Goal: Task Accomplishment & Management: Manage account settings

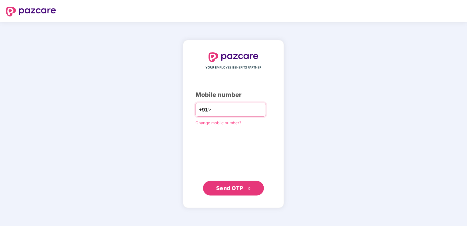
click at [226, 111] on input "number" at bounding box center [238, 110] width 50 height 10
type input "**********"
click at [233, 189] on span "Send OTP" at bounding box center [229, 188] width 27 height 6
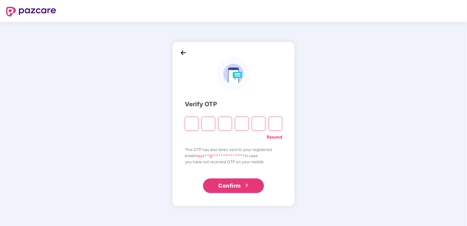
type input "*"
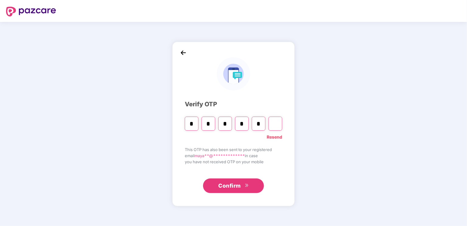
type input "*"
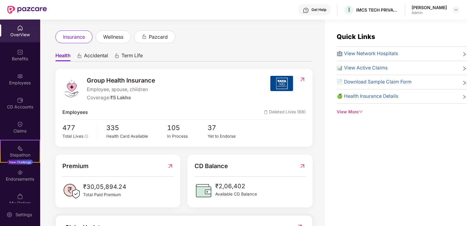
scroll to position [61, 0]
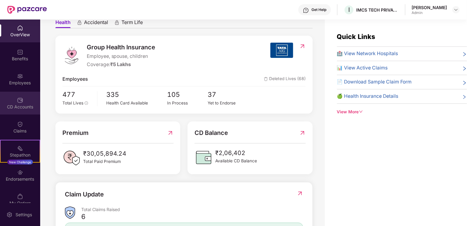
click at [17, 103] on img at bounding box center [20, 100] width 6 height 6
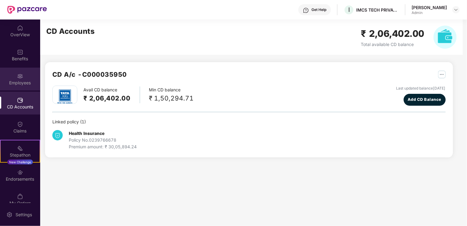
click at [17, 73] on img at bounding box center [20, 76] width 6 height 6
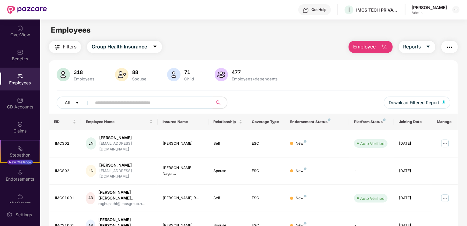
click at [107, 100] on input "text" at bounding box center [149, 102] width 109 height 9
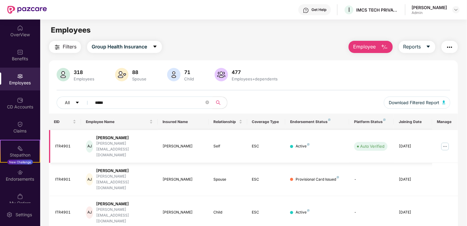
type input "*****"
click at [446, 141] on img at bounding box center [445, 146] width 10 height 10
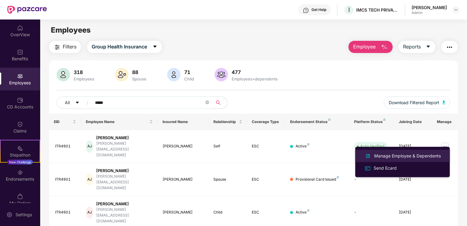
click at [431, 155] on div "Manage Employee & Dependents" at bounding box center [407, 155] width 69 height 7
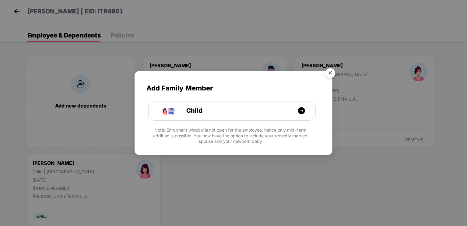
click at [331, 74] on img "Close" at bounding box center [330, 73] width 17 height 17
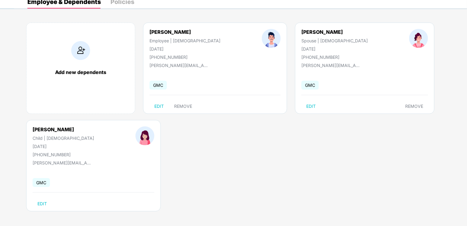
scroll to position [34, 0]
click at [41, 203] on span "EDIT" at bounding box center [41, 203] width 9 height 5
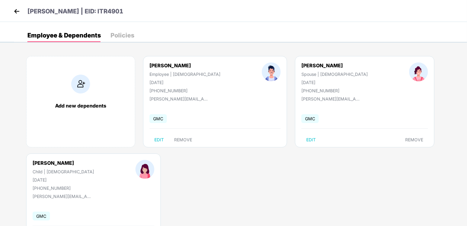
select select "*****"
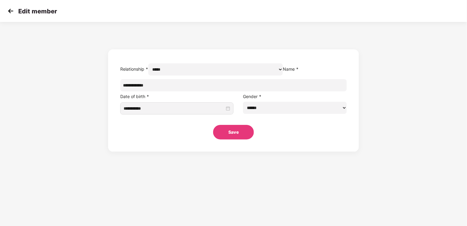
click at [273, 114] on select "****** **** ******" at bounding box center [295, 108] width 104 height 12
select select "****"
click at [243, 114] on select "****** **** ******" at bounding box center [295, 108] width 104 height 12
click at [236, 139] on button "Save" at bounding box center [233, 132] width 41 height 15
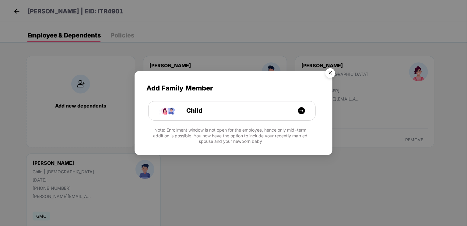
click at [331, 71] on img "Close" at bounding box center [330, 73] width 17 height 17
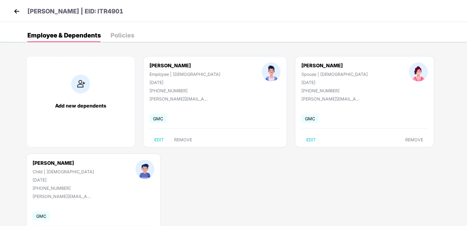
click at [122, 34] on div "Policies" at bounding box center [122, 35] width 24 height 6
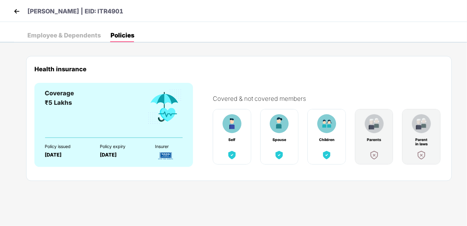
click at [17, 11] on img at bounding box center [16, 11] width 9 height 9
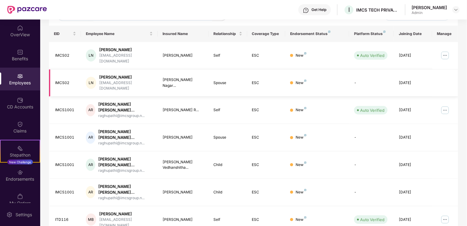
scroll to position [91, 0]
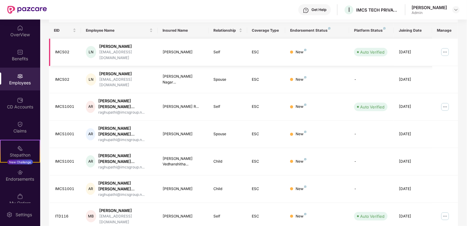
click at [444, 48] on img at bounding box center [445, 52] width 10 height 10
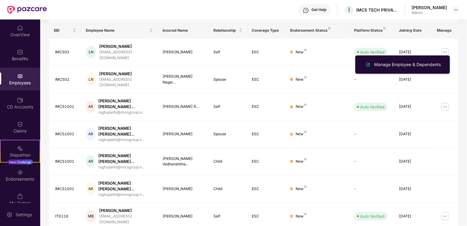
click at [464, 51] on div "Filters Group Health Insurance Employee Reports 318 Employees 88 Spouse 71 Chil…" at bounding box center [253, 141] width 426 height 384
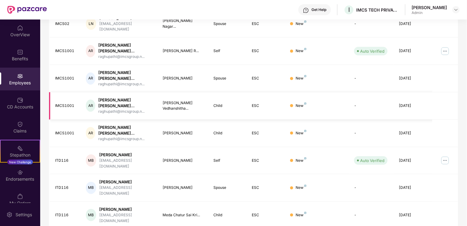
scroll to position [147, 0]
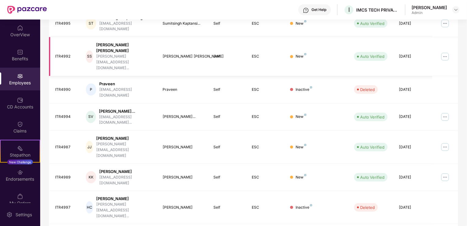
click at [447, 52] on img at bounding box center [445, 57] width 10 height 10
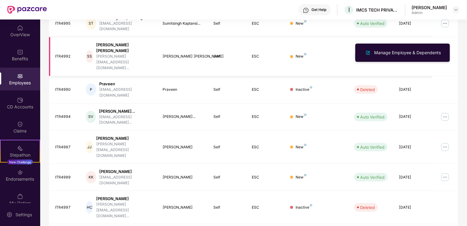
click at [446, 52] on img at bounding box center [445, 57] width 10 height 10
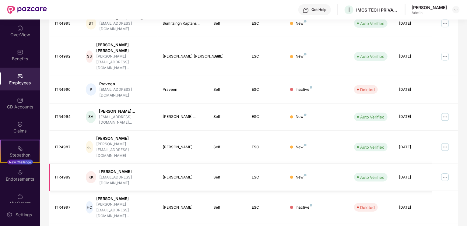
click at [443, 172] on img at bounding box center [445, 177] width 10 height 10
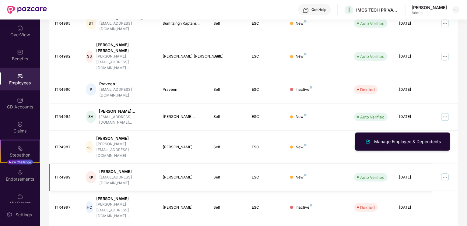
click at [453, 164] on td at bounding box center [445, 177] width 26 height 27
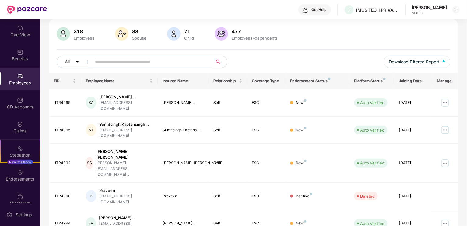
scroll to position [0, 0]
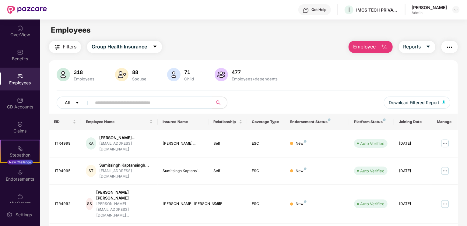
click at [67, 103] on span "All" at bounding box center [67, 102] width 5 height 7
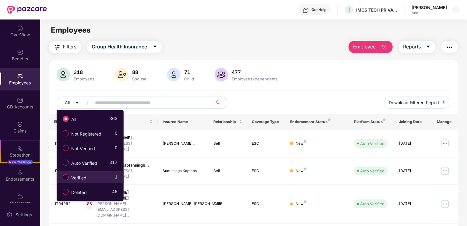
click at [89, 174] on label "Verified" at bounding box center [76, 177] width 32 height 10
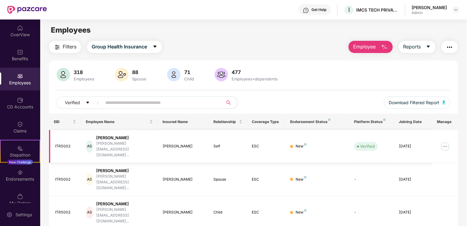
click at [445, 141] on img at bounding box center [445, 146] width 10 height 10
click at [446, 11] on div "Admin" at bounding box center [428, 12] width 35 height 5
click at [458, 10] on img at bounding box center [455, 9] width 5 height 5
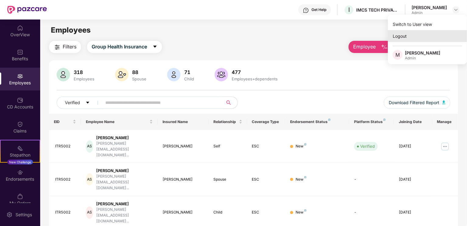
click at [410, 36] on div "Logout" at bounding box center [427, 36] width 79 height 12
